Goal: Obtain resource: Download file/media

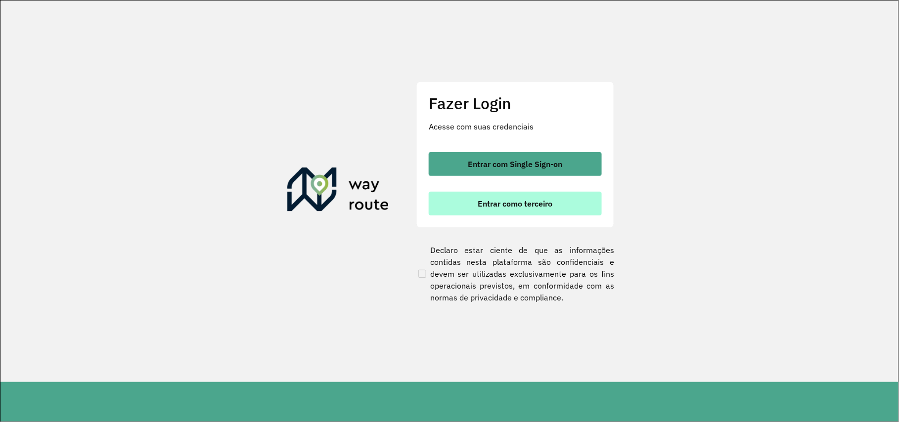
click at [460, 214] on button "Entrar como terceiro" at bounding box center [515, 204] width 173 height 24
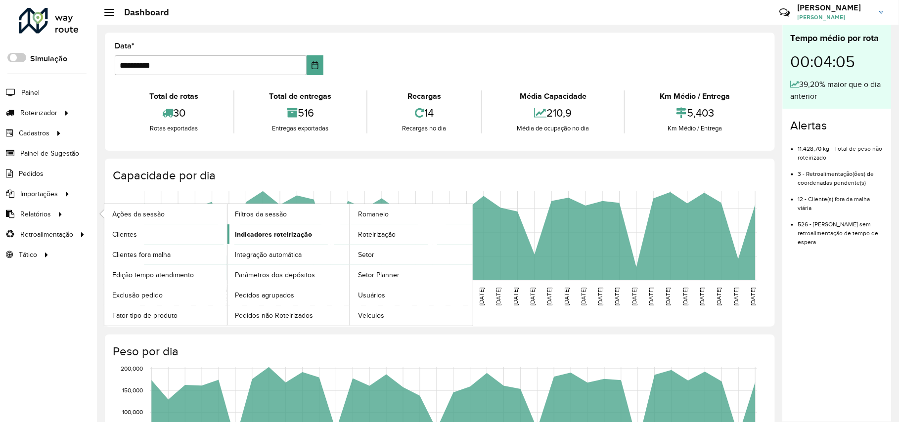
click at [272, 230] on span "Indicadores roteirização" at bounding box center [273, 234] width 77 height 10
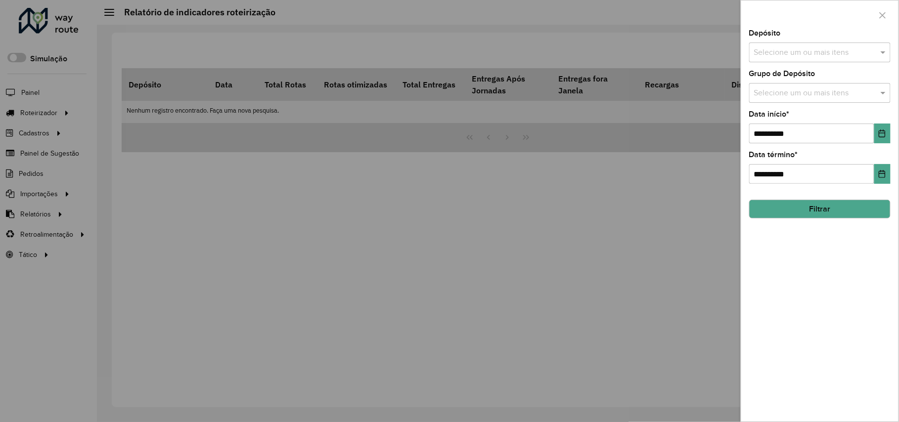
click at [795, 47] on input "text" at bounding box center [814, 53] width 127 height 12
click at [776, 102] on div "[PERSON_NAME]" at bounding box center [820, 101] width 140 height 17
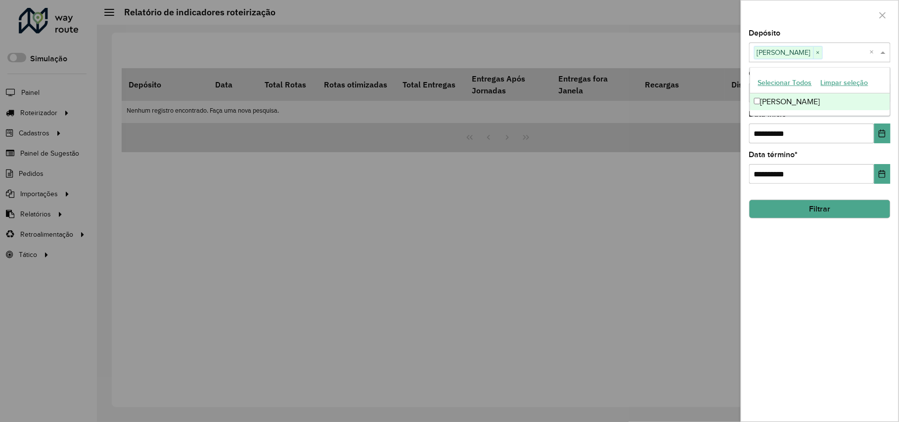
click at [812, 222] on div "**********" at bounding box center [819, 226] width 157 height 392
click at [809, 212] on button "Filtrar" at bounding box center [819, 209] width 141 height 19
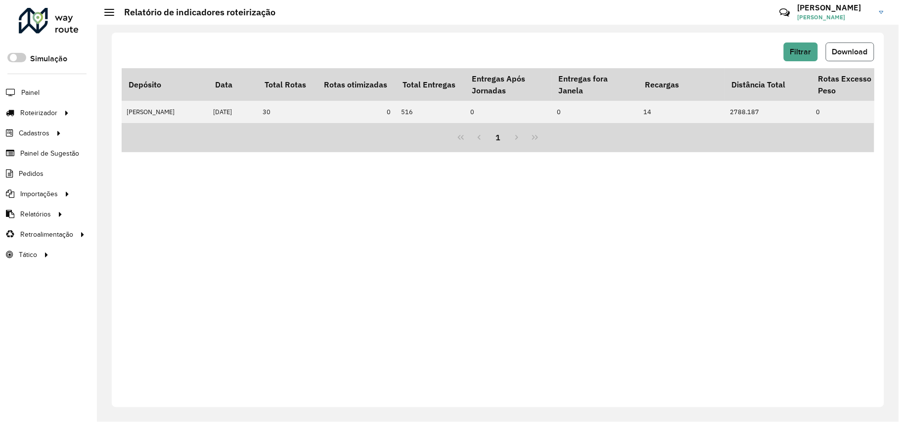
click at [845, 46] on button "Download" at bounding box center [850, 52] width 48 height 19
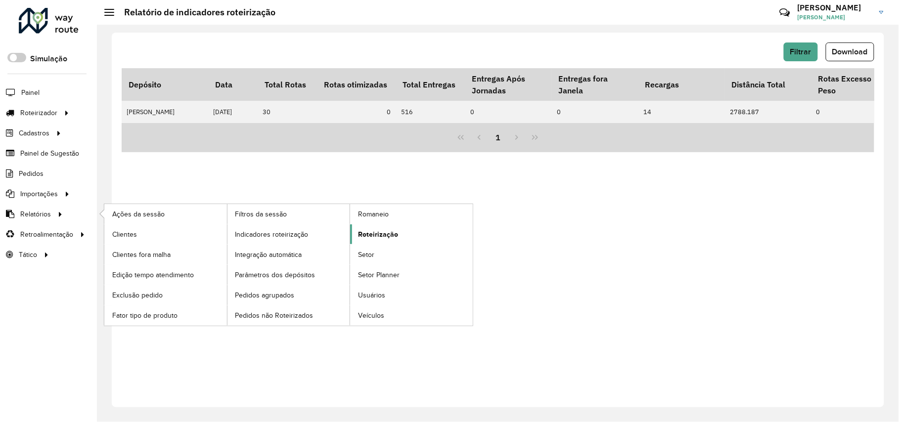
click at [390, 230] on span "Roteirização" at bounding box center [378, 234] width 40 height 10
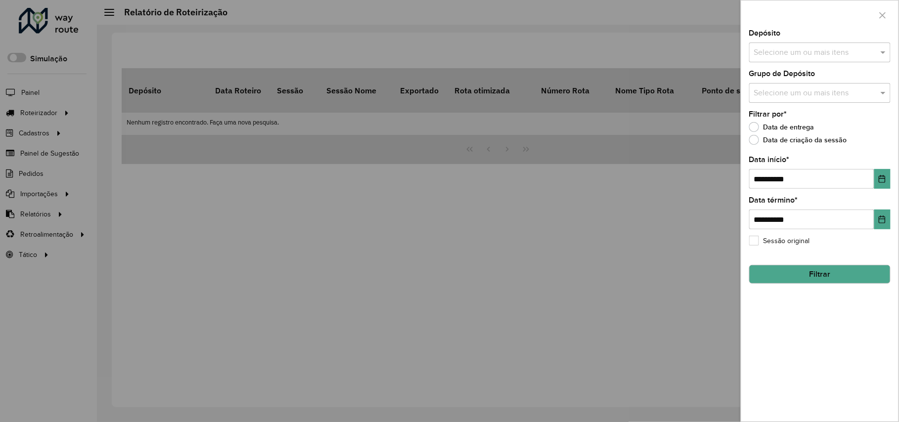
click at [772, 58] on input "text" at bounding box center [814, 53] width 127 height 12
click at [784, 103] on div "[PERSON_NAME]" at bounding box center [820, 101] width 140 height 17
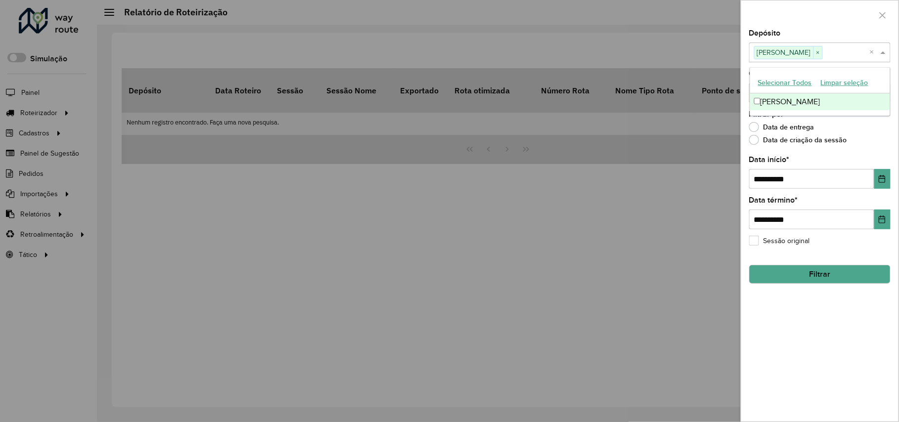
click at [855, 268] on button "Filtrar" at bounding box center [819, 274] width 141 height 19
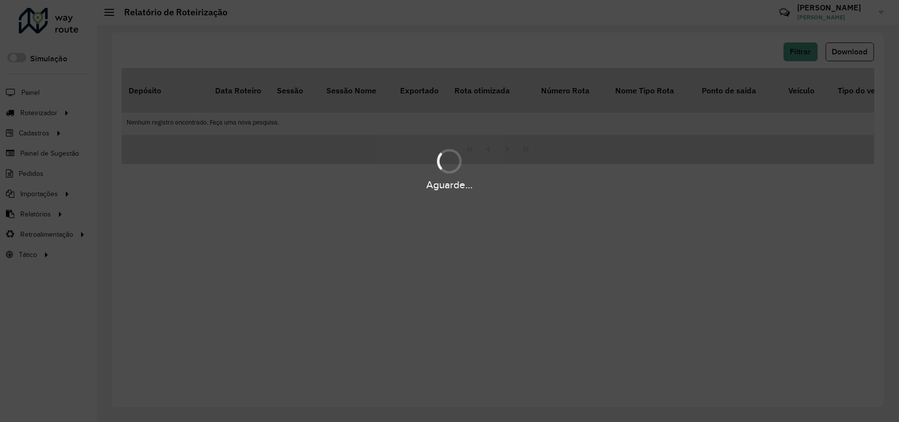
click at [571, 242] on div "Aguarde..." at bounding box center [449, 211] width 899 height 422
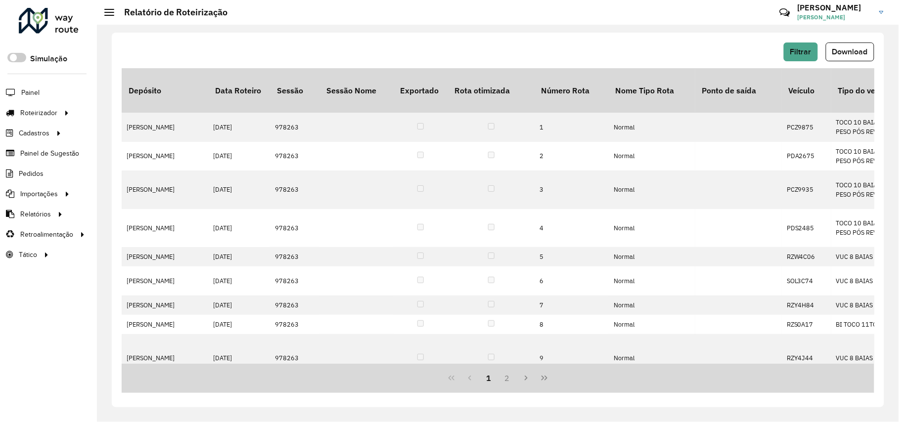
click at [857, 63] on div "Filtrar Download" at bounding box center [498, 56] width 752 height 26
click at [850, 52] on span "Download" at bounding box center [850, 51] width 36 height 8
